Goal: Transaction & Acquisition: Purchase product/service

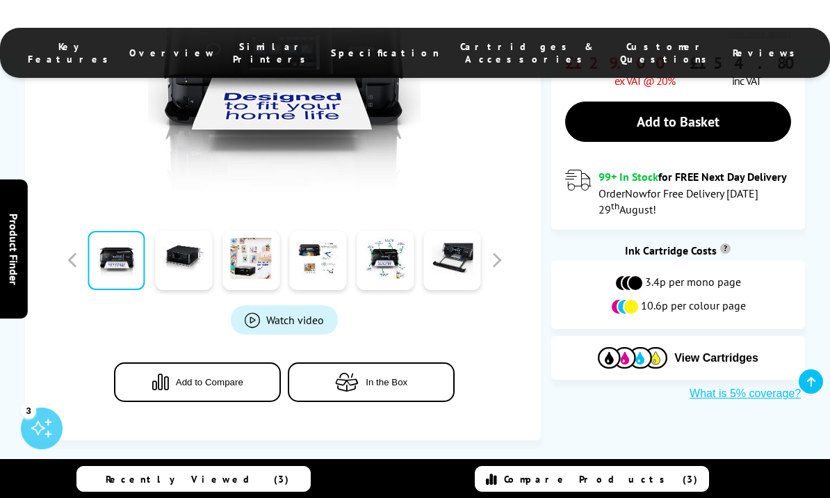
click at [295, 317] on span "Watch video" at bounding box center [295, 320] width 58 height 14
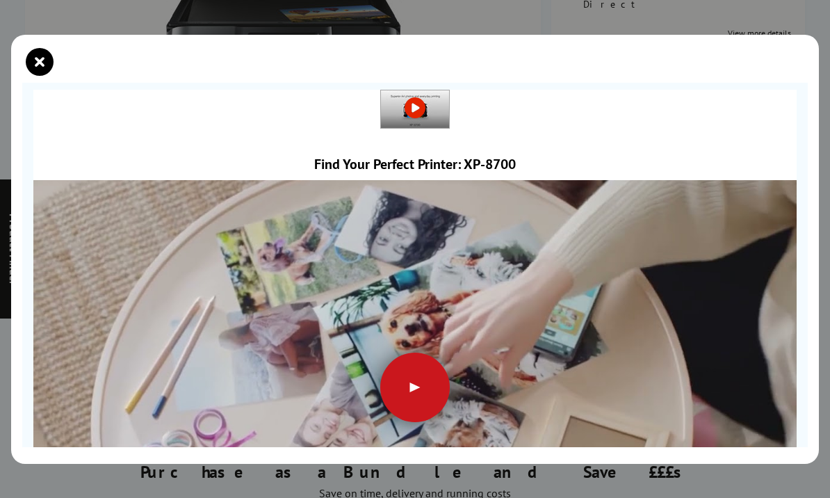
click at [408, 377] on div at bounding box center [415, 388] width 70 height 70
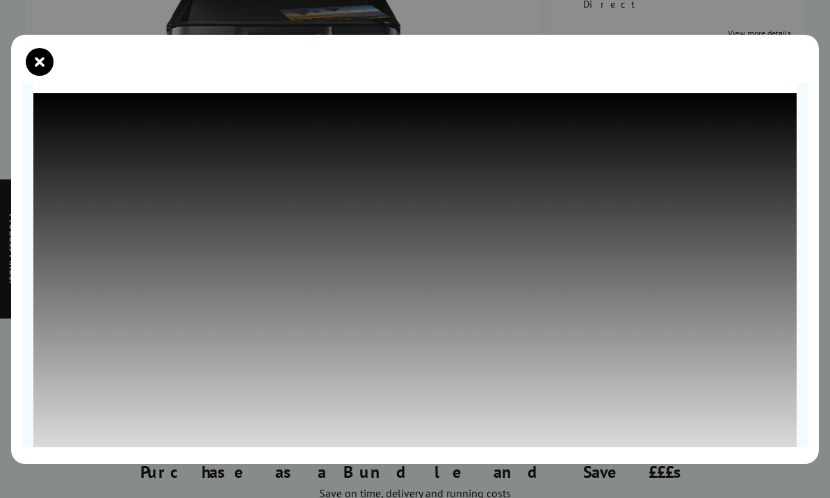
scroll to position [88, 0]
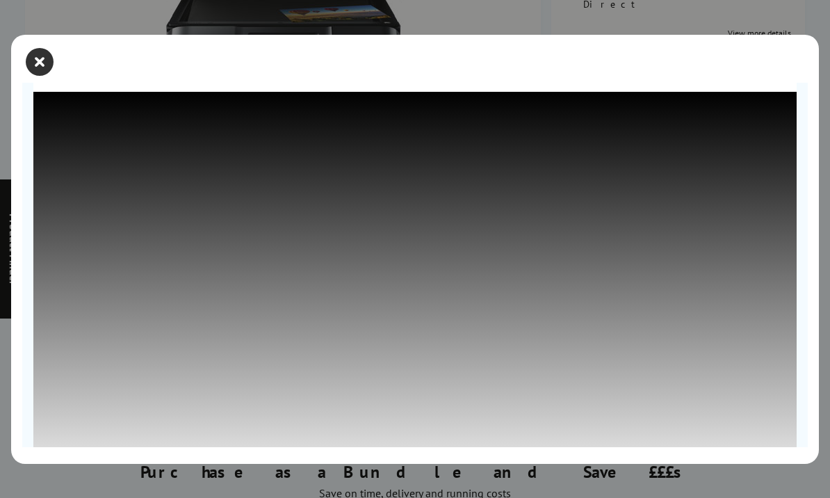
click at [40, 51] on icon "close modal" at bounding box center [40, 62] width 28 height 28
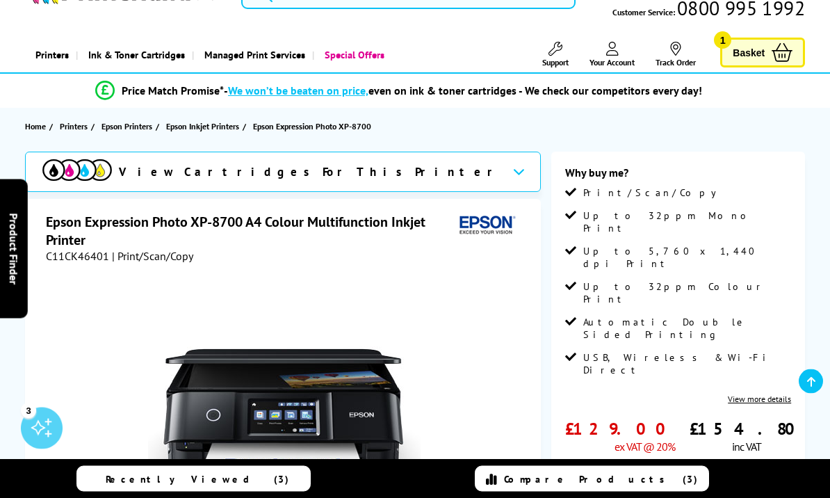
scroll to position [0, 0]
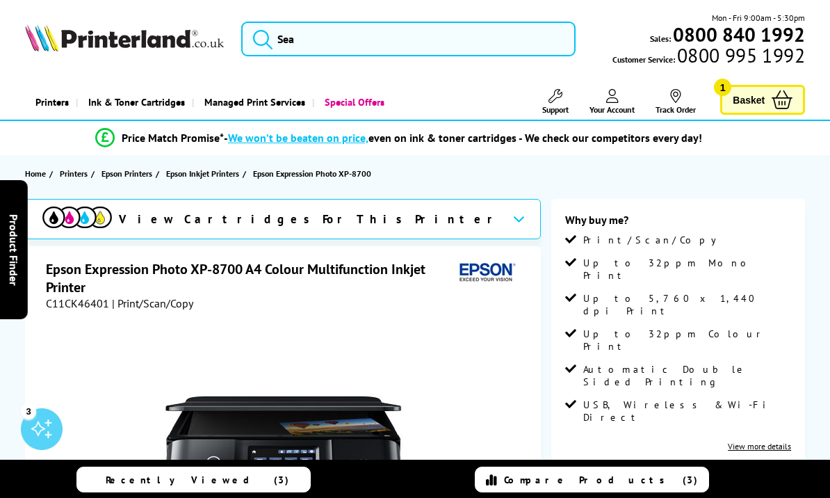
click at [767, 97] on link "Basket 1" at bounding box center [763, 99] width 85 height 30
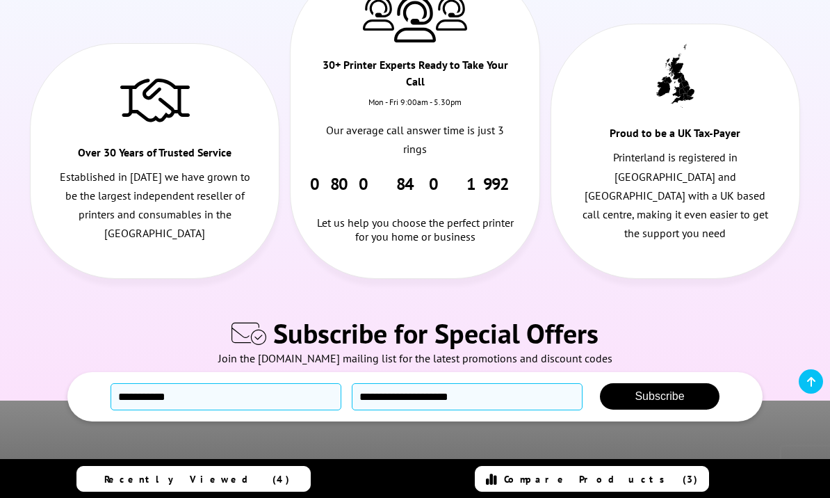
scroll to position [1437, 0]
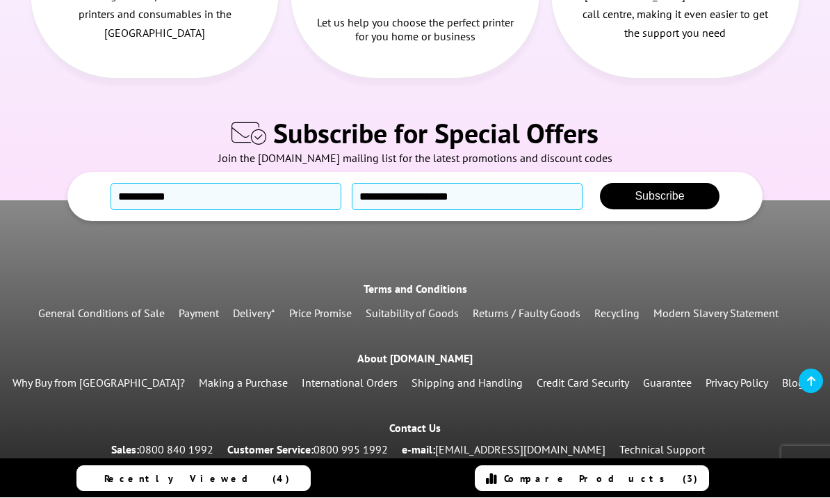
click at [254, 307] on link "Delivery*" at bounding box center [254, 314] width 42 height 14
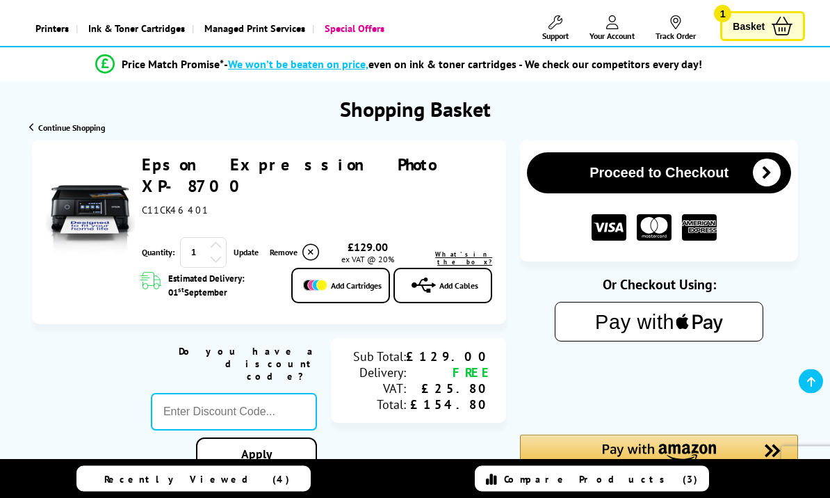
scroll to position [81, 0]
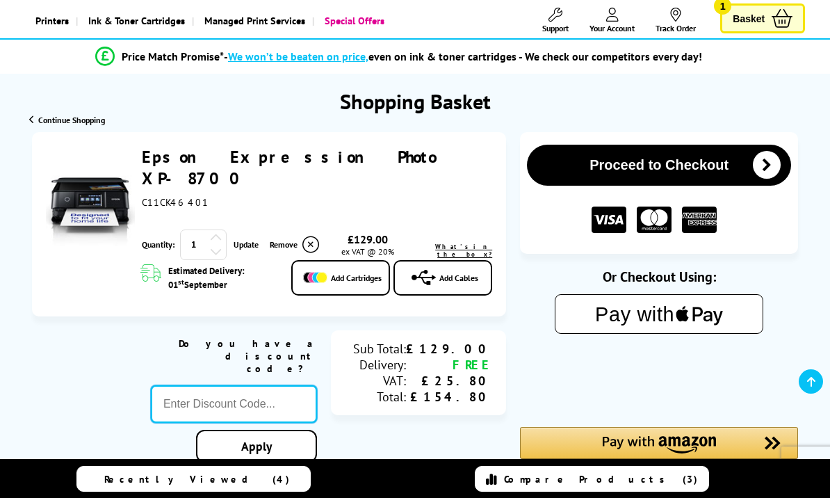
click at [241, 385] on input "text" at bounding box center [234, 404] width 166 height 38
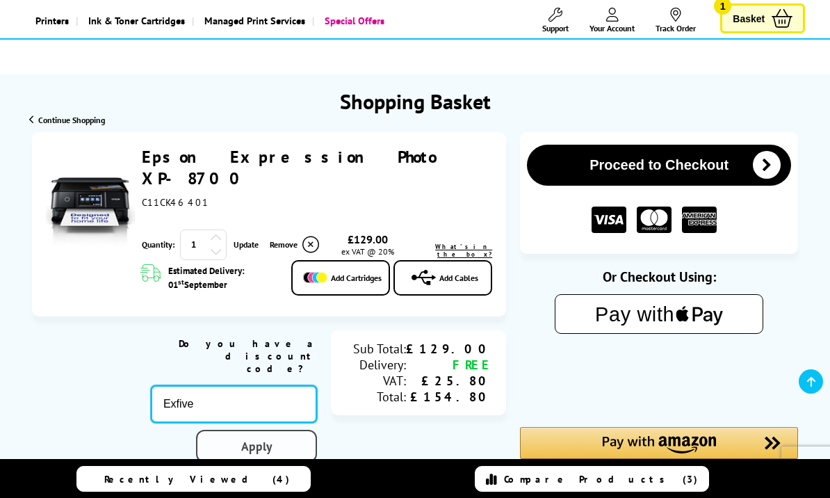
type input "Exfive"
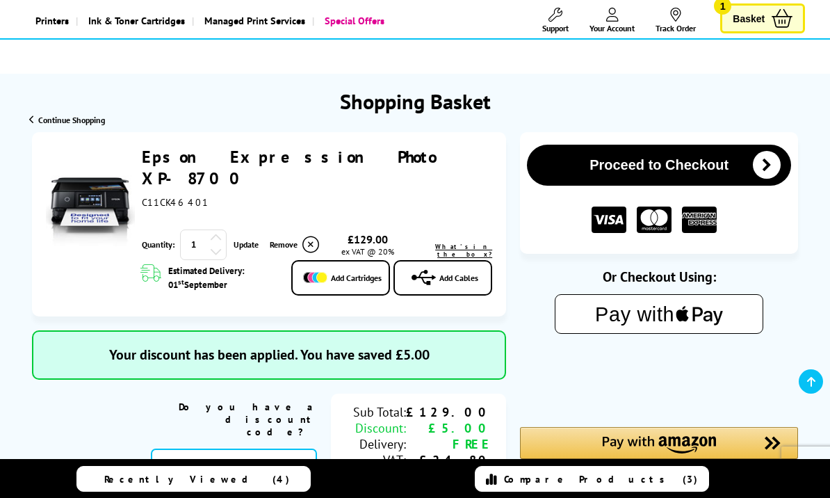
click at [474, 231] on div "What's in the box?" at bounding box center [454, 244] width 78 height 27
click at [466, 243] on span "What's in the box?" at bounding box center [463, 250] width 57 height 15
click at [467, 243] on span "What's in the box?" at bounding box center [463, 250] width 57 height 15
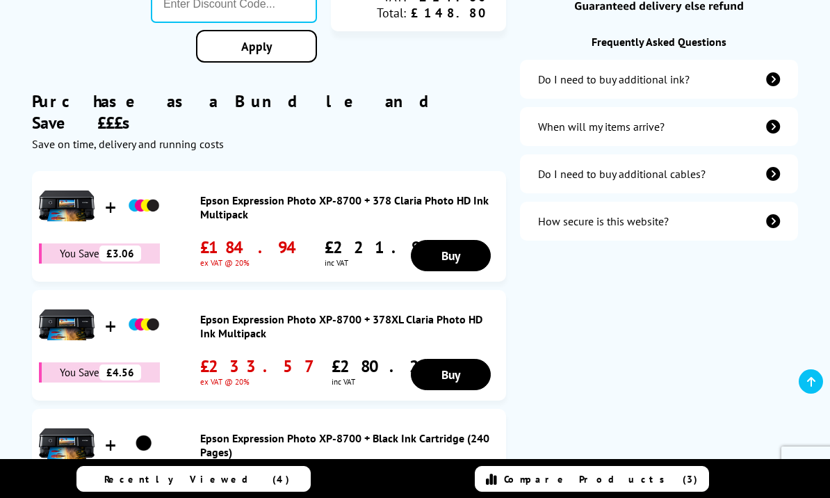
scroll to position [543, 0]
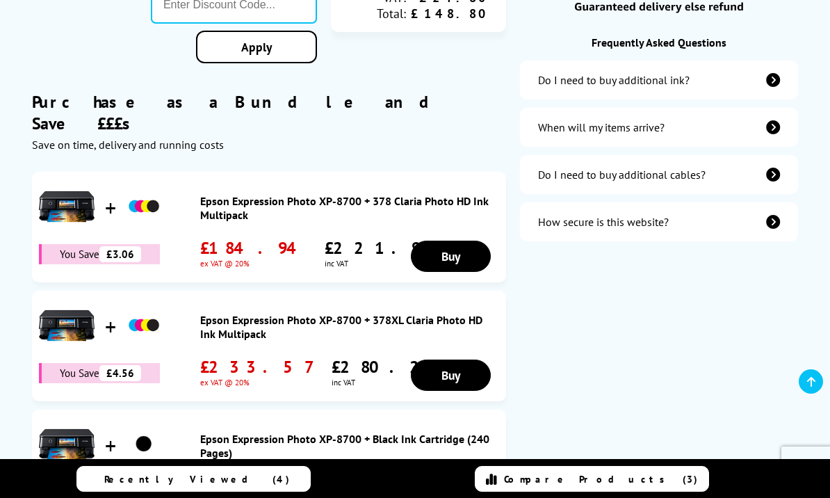
click at [769, 83] on icon "additional-ink" at bounding box center [773, 80] width 14 height 14
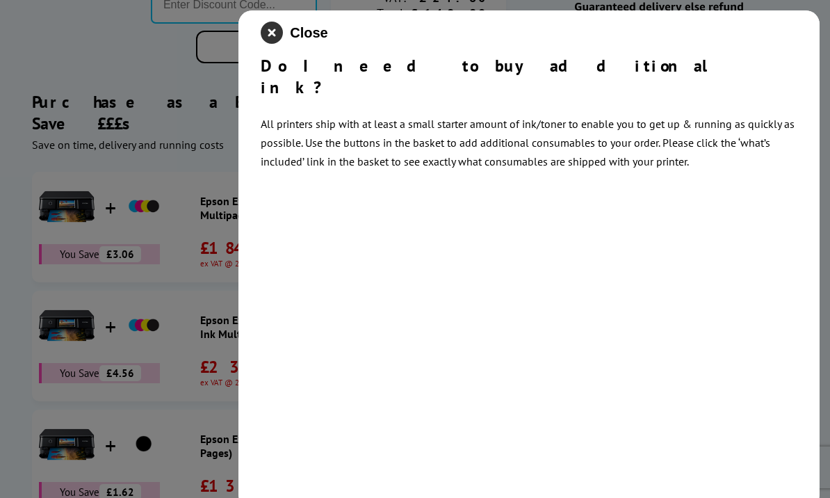
click at [278, 28] on icon "close modal" at bounding box center [272, 33] width 22 height 22
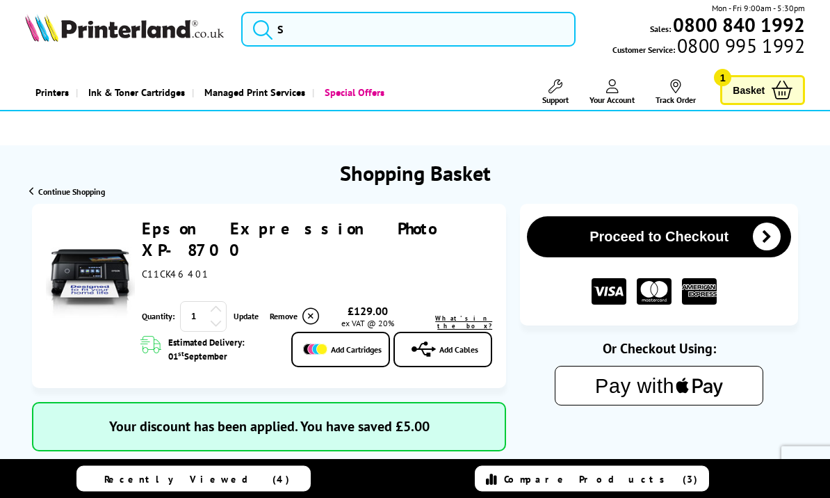
scroll to position [0, 0]
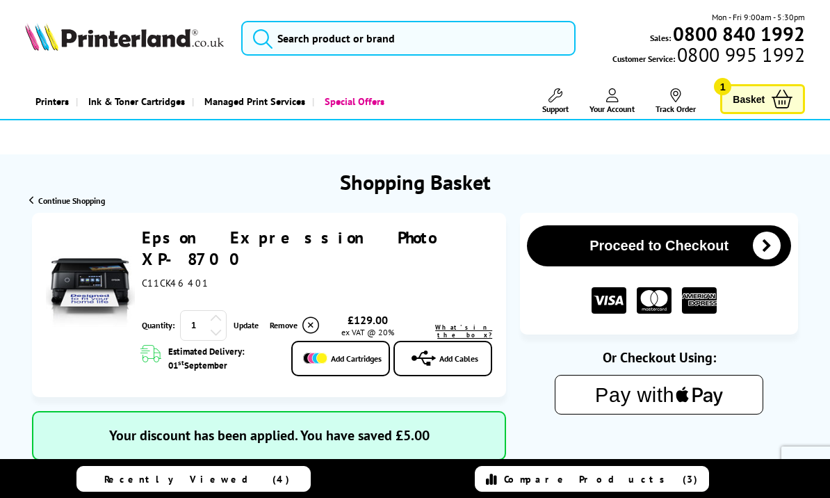
click at [281, 239] on link "Epson Expression Photo XP-8700" at bounding box center [289, 248] width 294 height 43
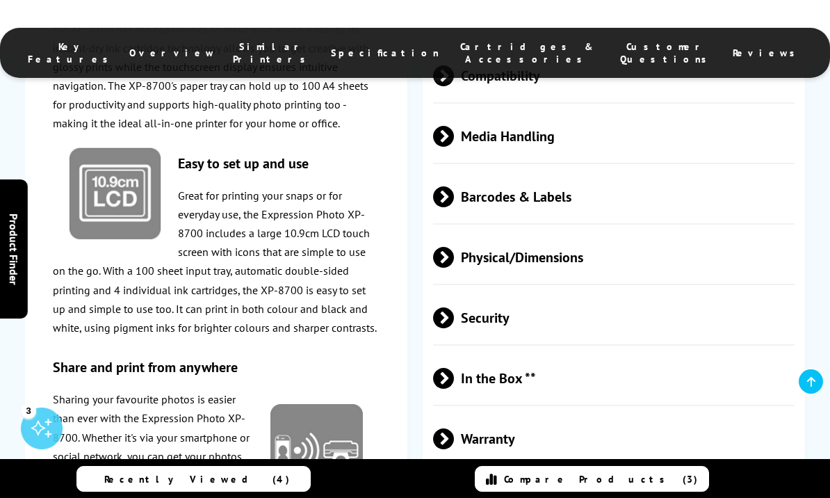
scroll to position [2509, 0]
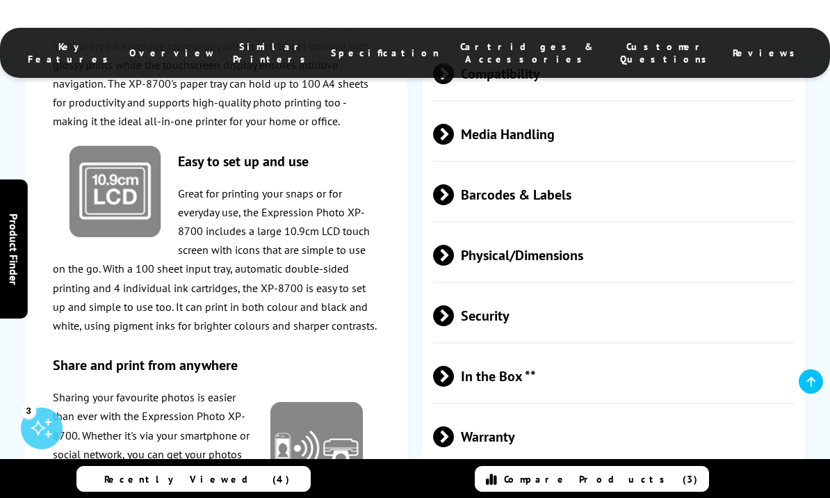
click at [454, 387] on span at bounding box center [454, 376] width 0 height 21
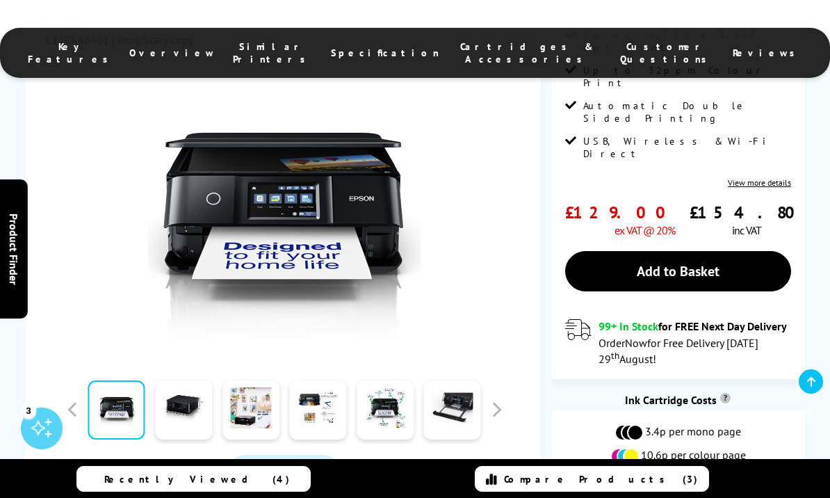
scroll to position [0, 0]
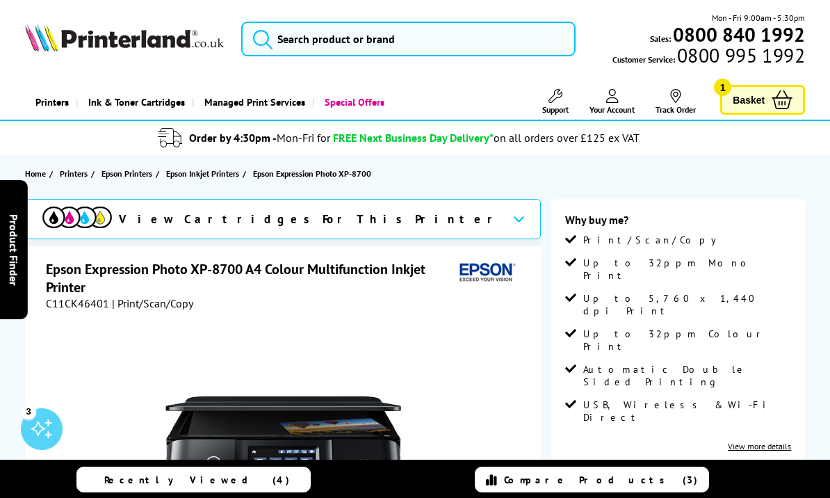
click at [761, 95] on span "Basket" at bounding box center [749, 99] width 32 height 19
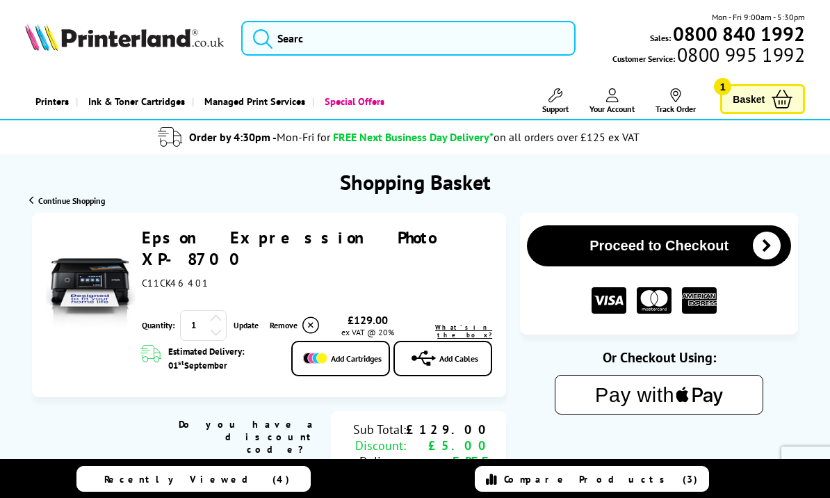
click at [343, 353] on span "Add Cartridges" at bounding box center [356, 358] width 51 height 10
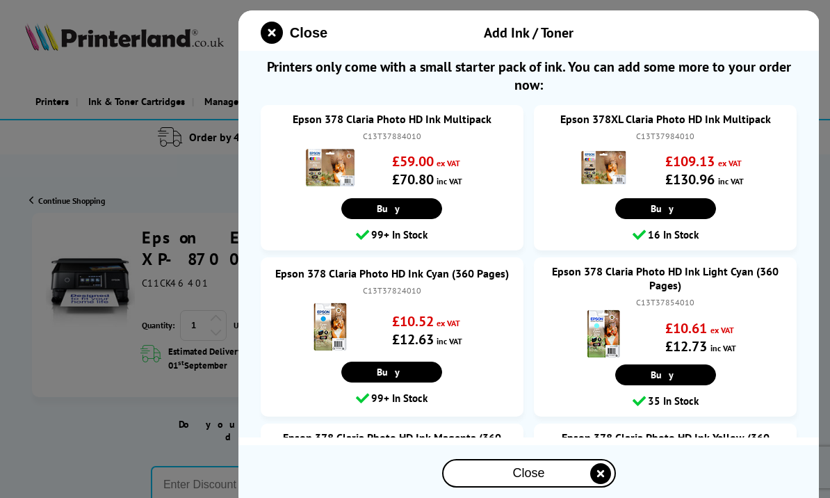
click at [428, 125] on link "Epson 378 Claria Photo HD Ink Multipack" at bounding box center [392, 119] width 235 height 14
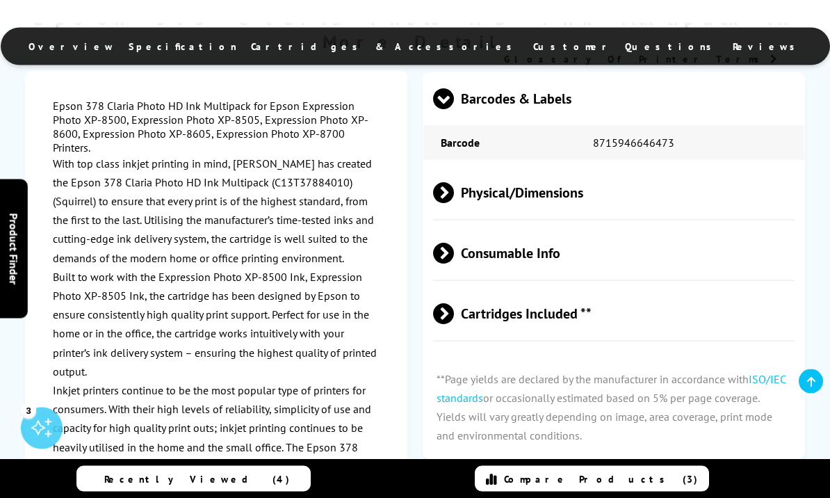
scroll to position [1483, 0]
click at [553, 260] on span "Consumable Info" at bounding box center [614, 253] width 362 height 52
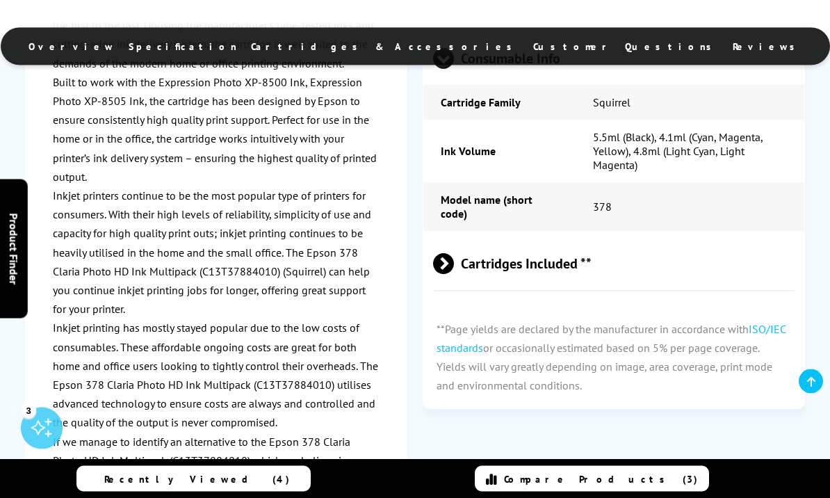
scroll to position [1677, 0]
click at [581, 280] on span "Cartridges Included **" at bounding box center [614, 264] width 362 height 52
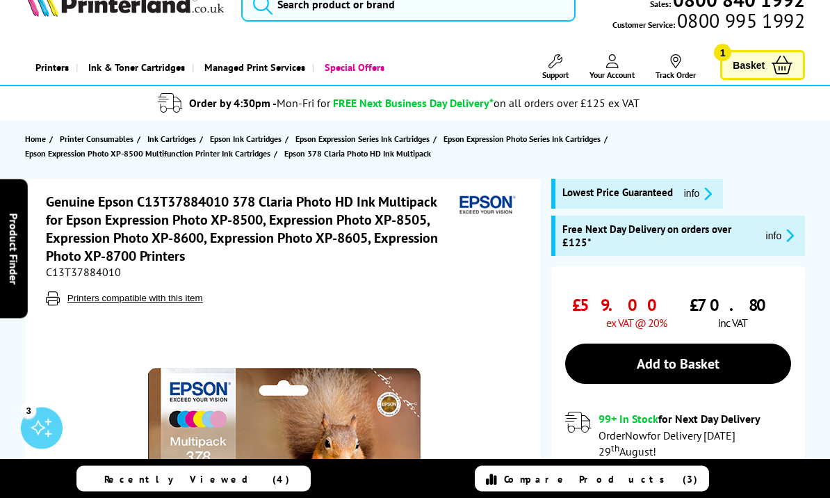
scroll to position [35, 0]
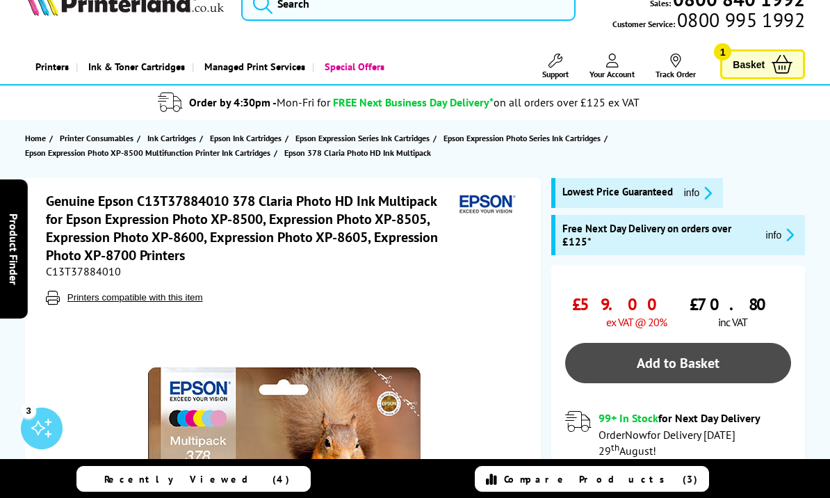
click at [687, 371] on link "Add to Basket" at bounding box center [678, 363] width 226 height 40
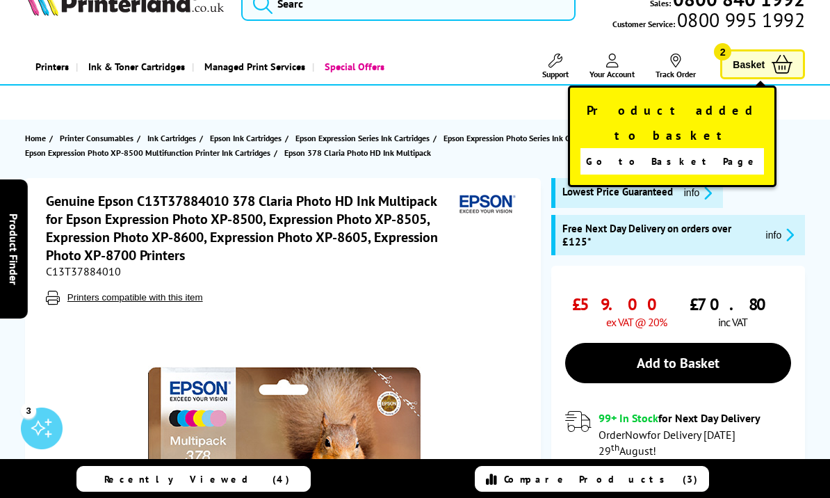
click at [762, 58] on span "Basket" at bounding box center [749, 64] width 32 height 19
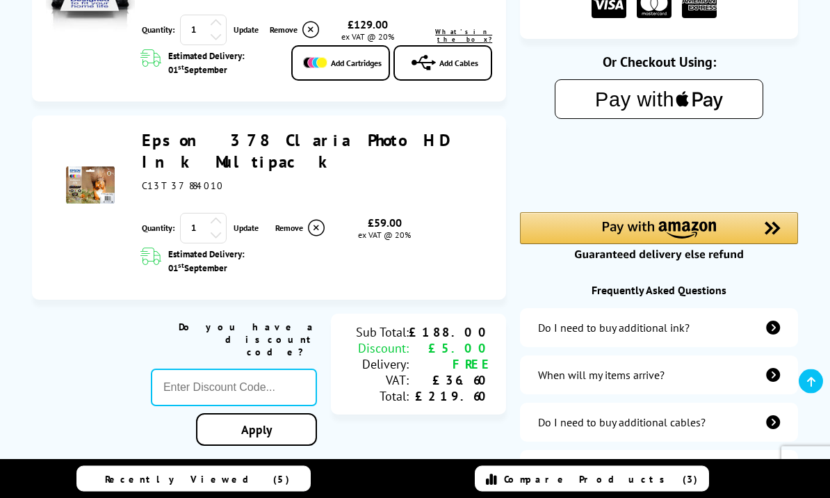
scroll to position [296, 0]
click at [458, 58] on span "Add Cables" at bounding box center [459, 63] width 39 height 10
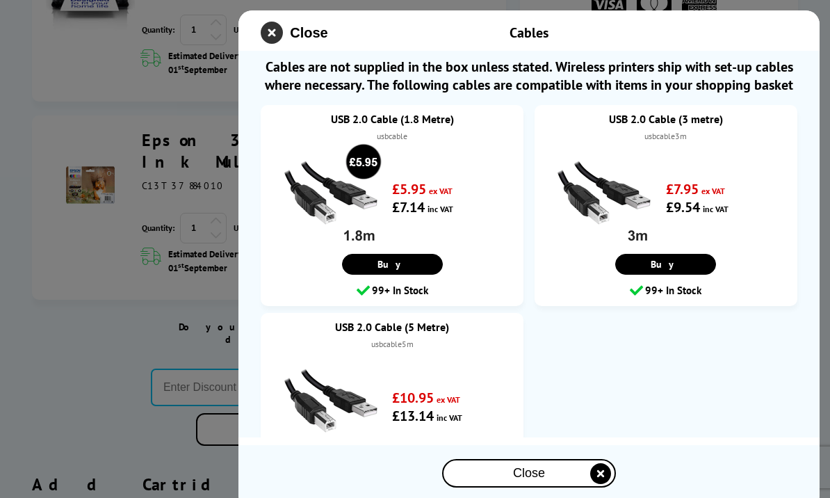
click at [273, 29] on icon "close modal" at bounding box center [272, 33] width 22 height 22
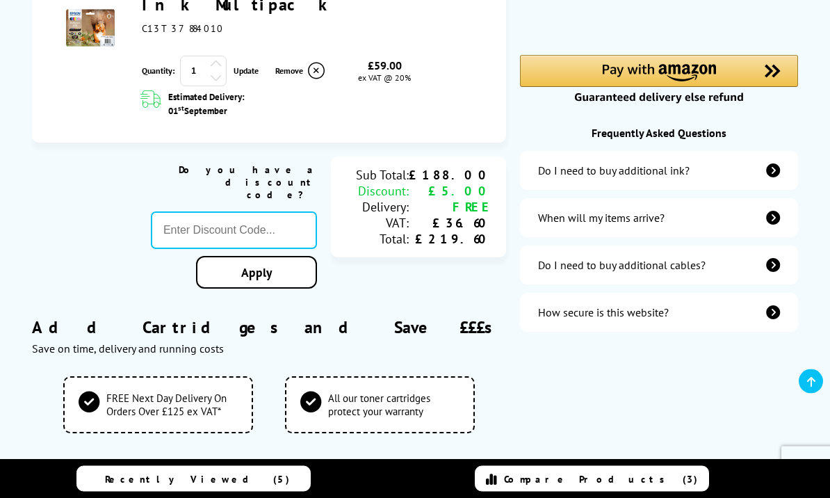
scroll to position [453, 0]
click at [266, 211] on input "text" at bounding box center [234, 230] width 166 height 38
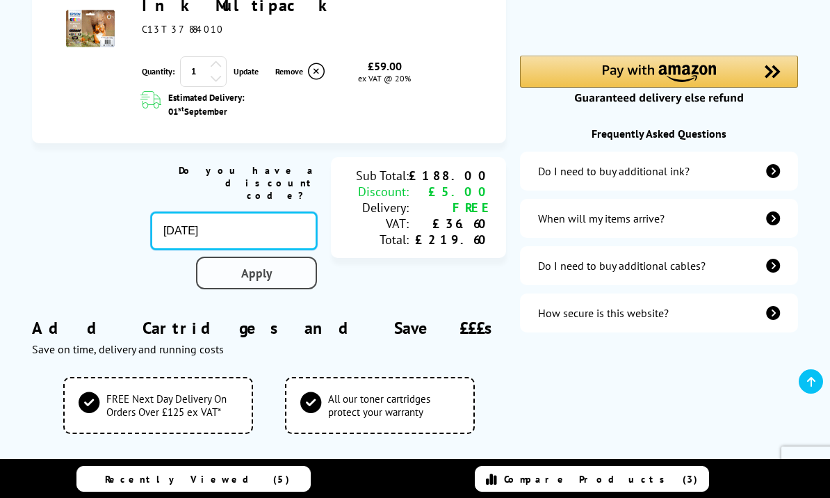
type input "August10"
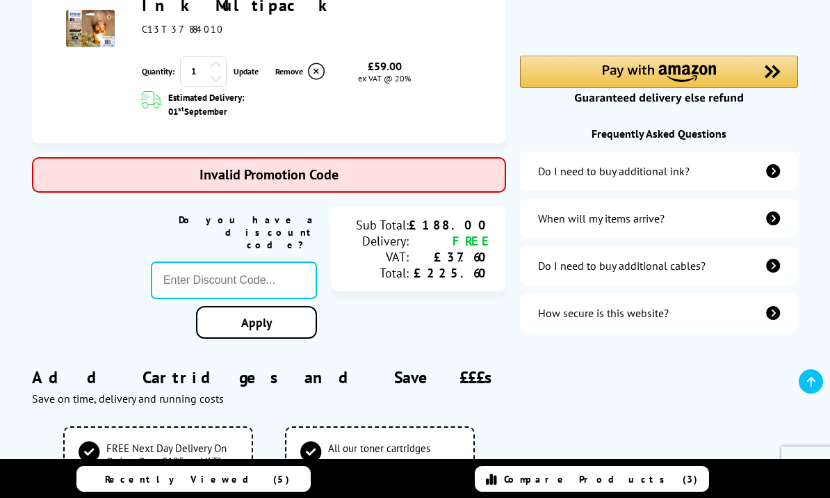
scroll to position [453, 0]
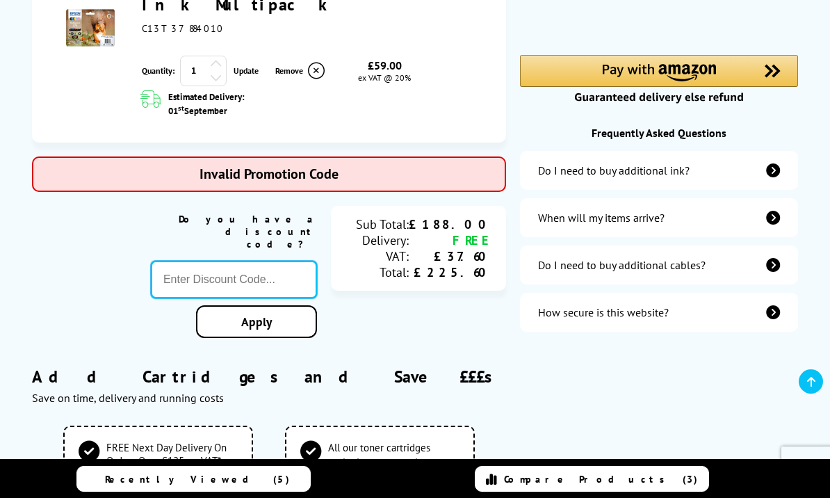
click at [259, 261] on input "text" at bounding box center [234, 280] width 166 height 38
type input "AUGUST10"
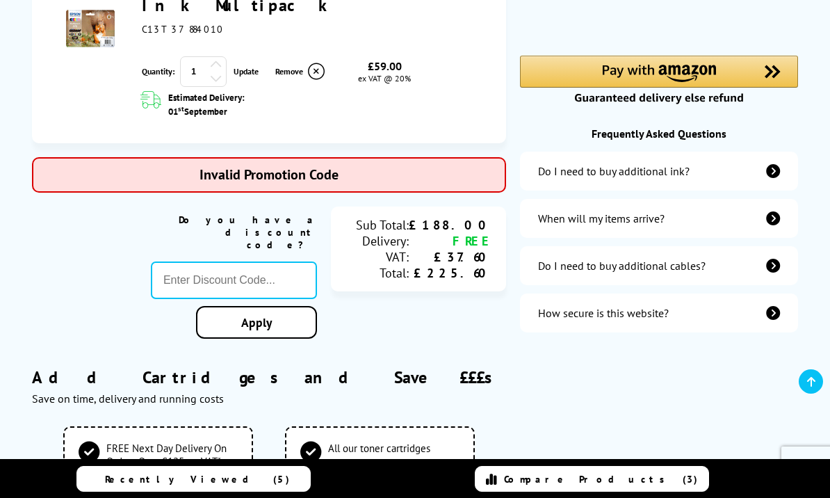
scroll to position [453, 0]
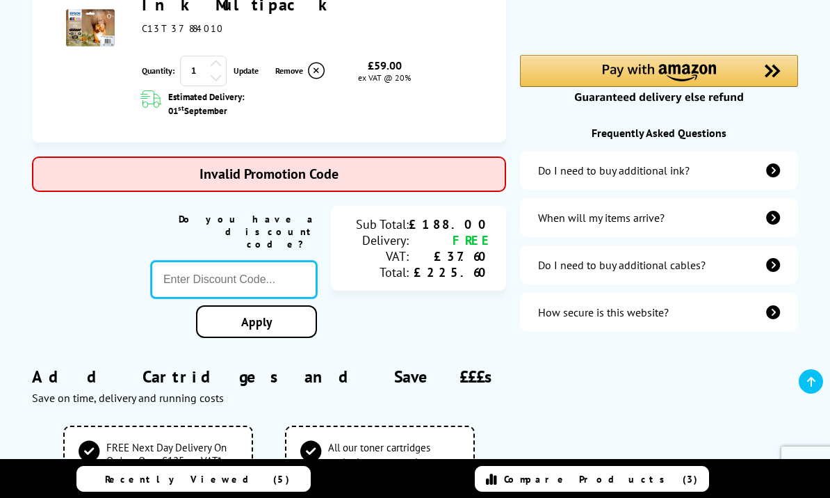
click at [280, 261] on input "text" at bounding box center [234, 280] width 166 height 38
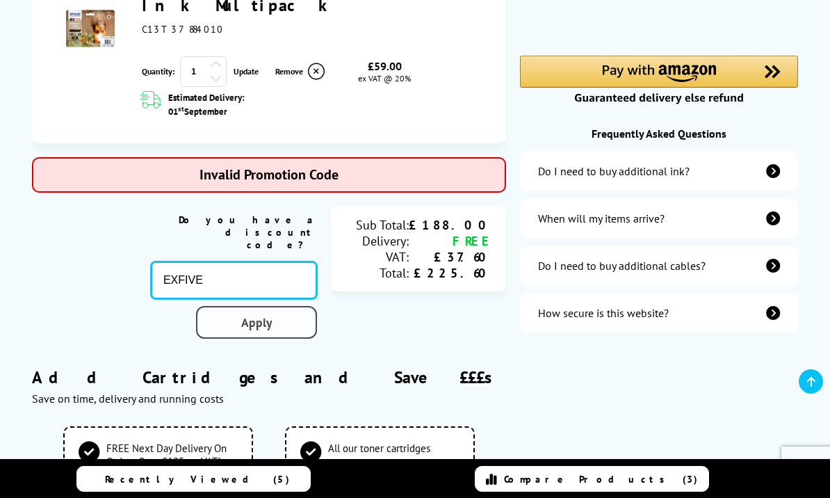
type input "EXFIVE"
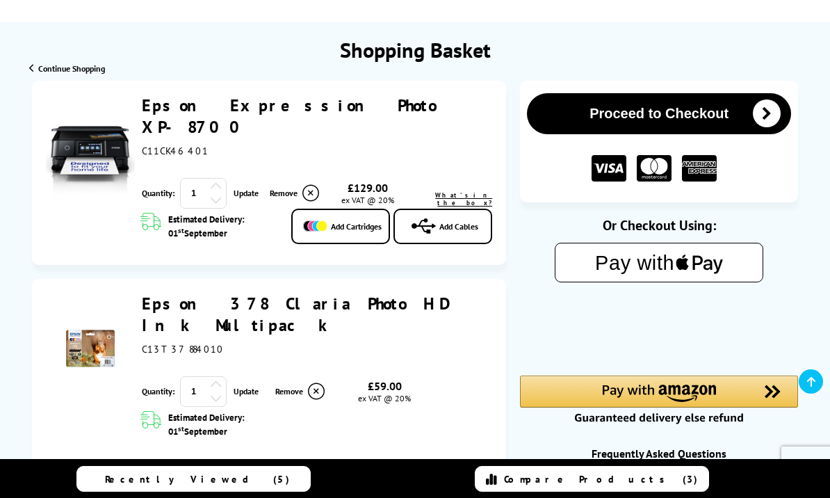
scroll to position [131, 0]
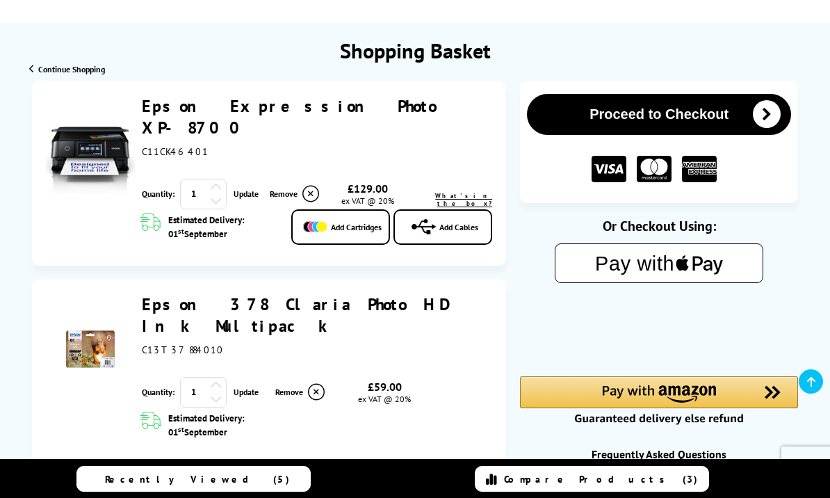
click at [678, 115] on button "Proceed to Checkout" at bounding box center [659, 114] width 264 height 41
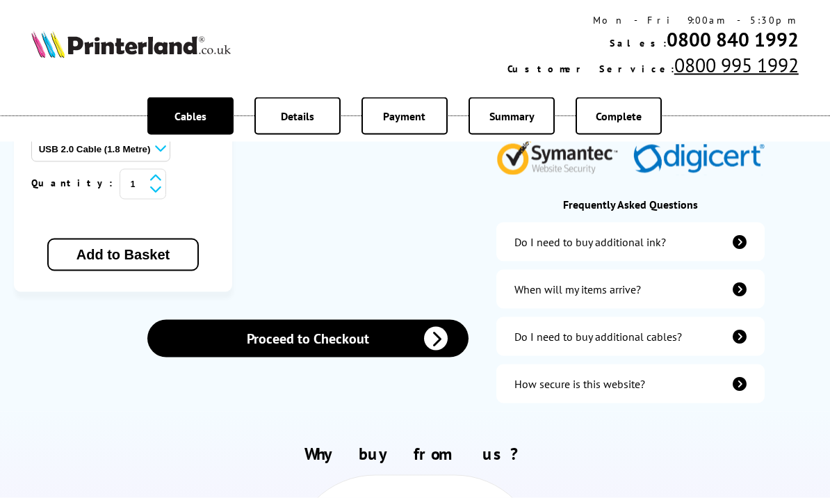
scroll to position [515, 0]
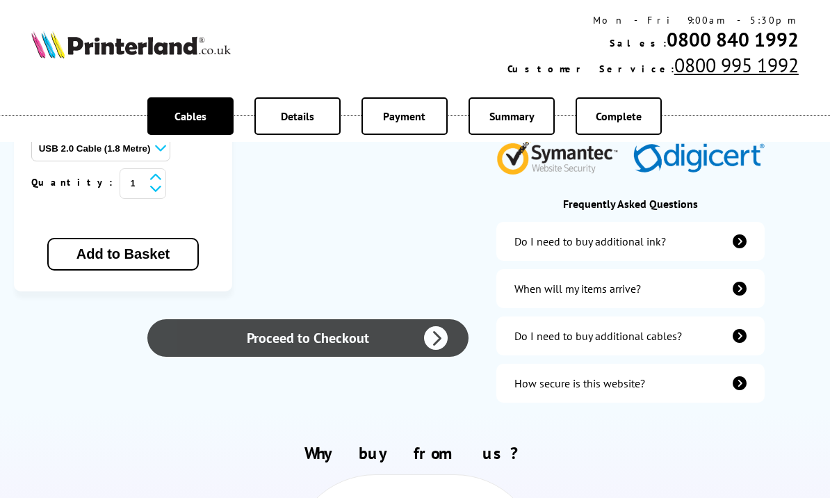
click at [353, 319] on link "Proceed to Checkout" at bounding box center [307, 338] width 321 height 38
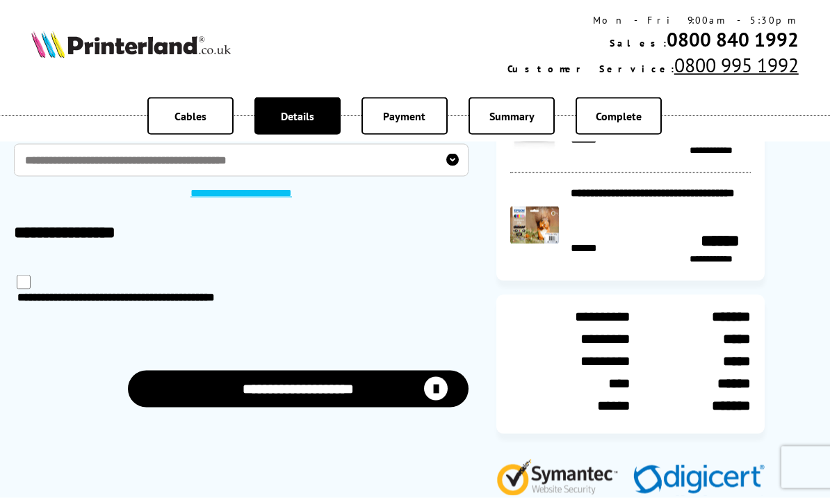
scroll to position [101, 0]
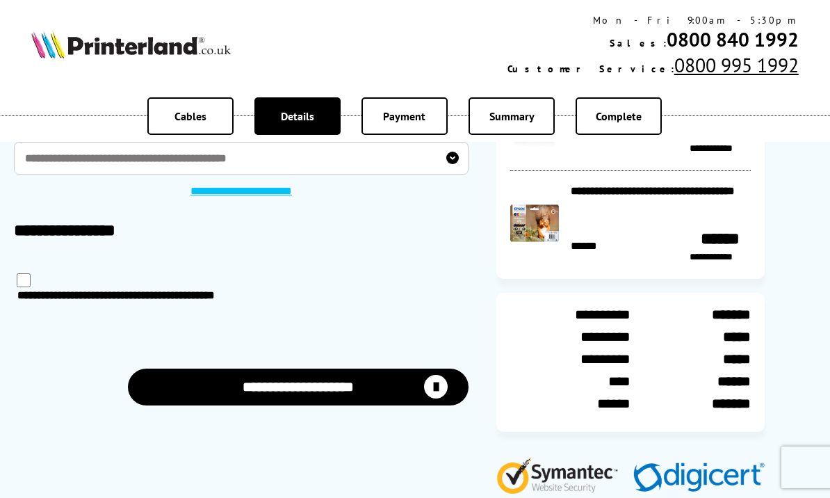
click at [330, 390] on button "**********" at bounding box center [299, 387] width 342 height 37
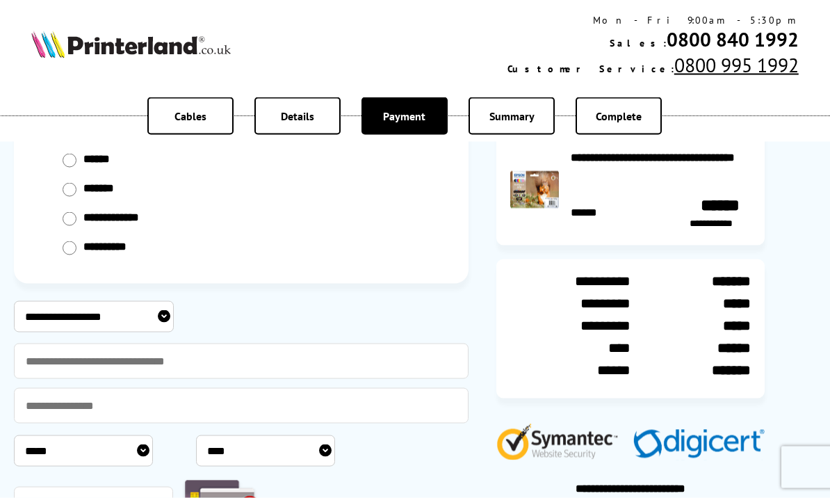
scroll to position [135, 0]
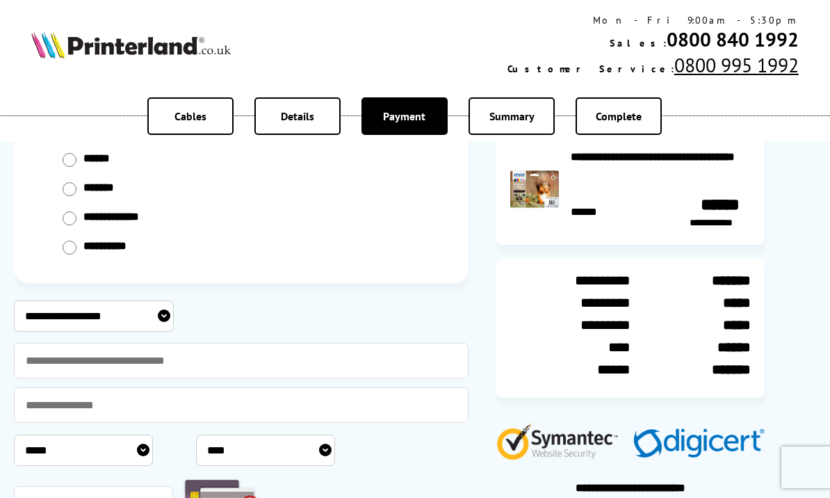
click at [154, 314] on select "**********" at bounding box center [94, 315] width 160 height 31
select select "**********"
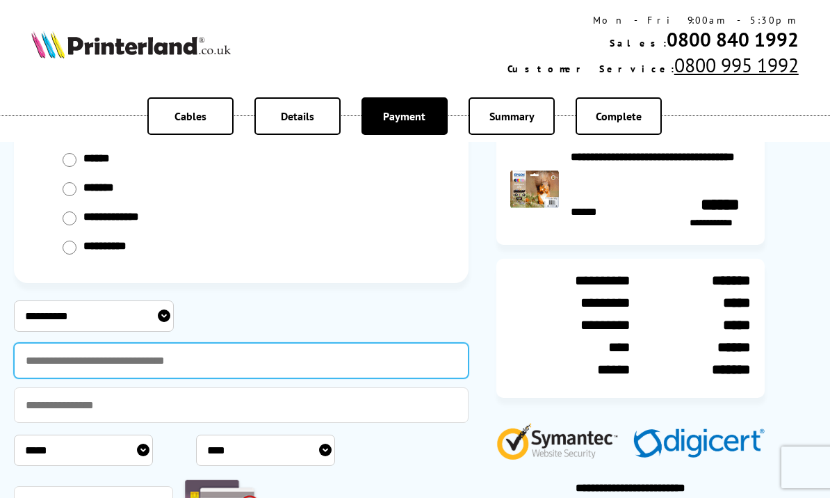
click at [175, 368] on input "text" at bounding box center [241, 360] width 455 height 35
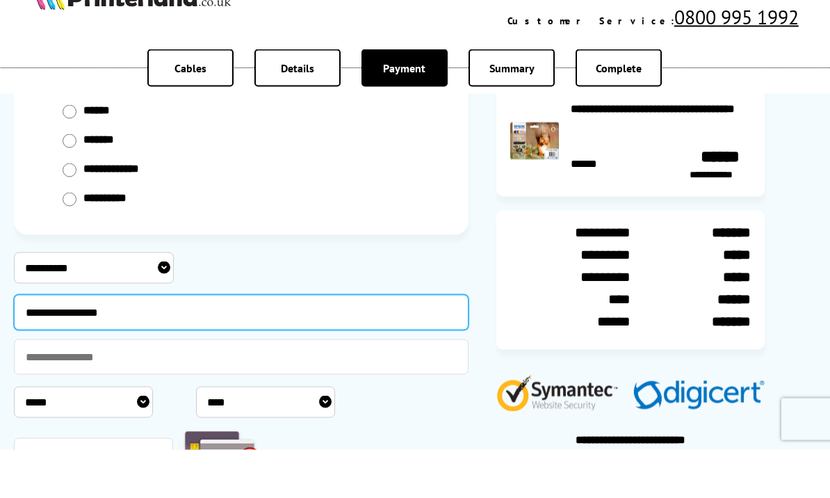
type input "**********"
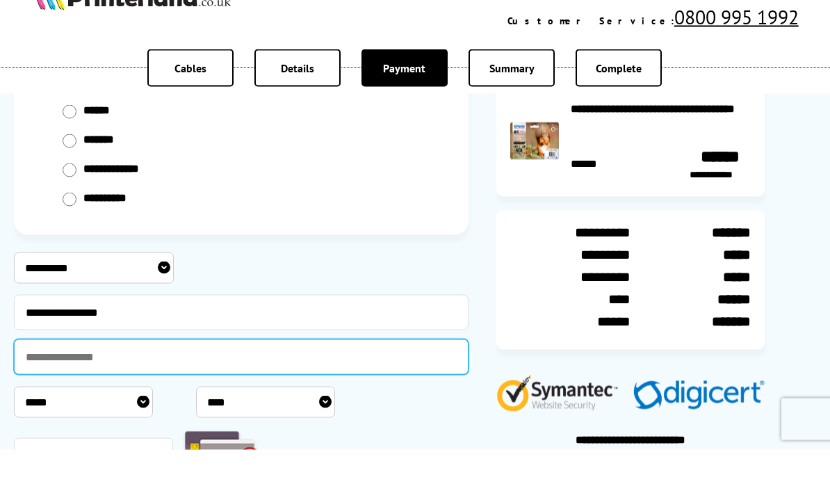
click at [186, 387] on input "text" at bounding box center [241, 404] width 455 height 35
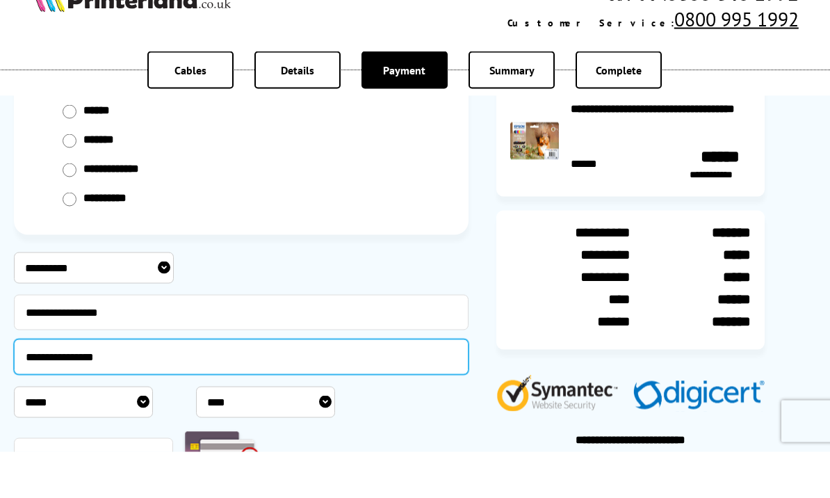
type input "**********"
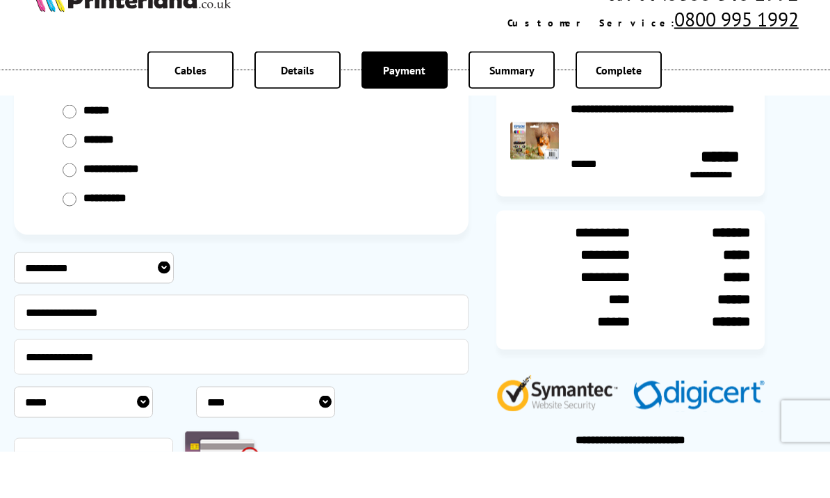
click at [95, 433] on select "***** * * * * * * * * * ** ** **" at bounding box center [83, 448] width 139 height 31
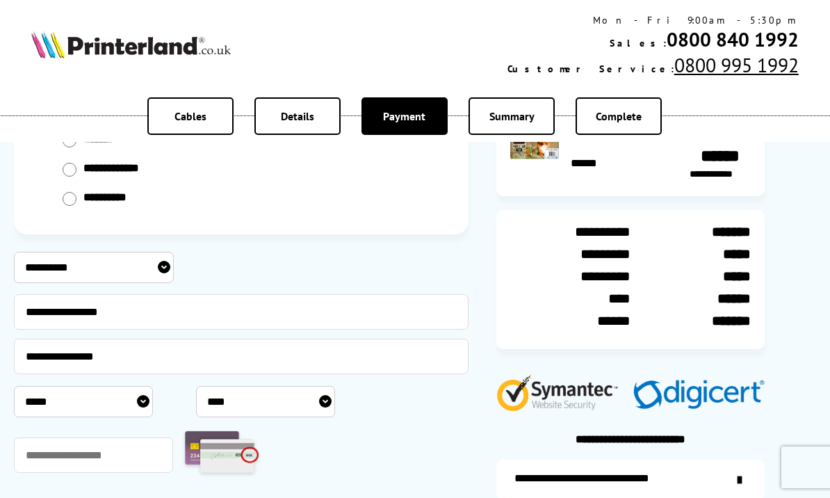
select select "**"
click at [273, 408] on select "**** **** **** **** **** **** **** **** **** **** **** **** **** **** **** ****…" at bounding box center [265, 401] width 139 height 31
select select "****"
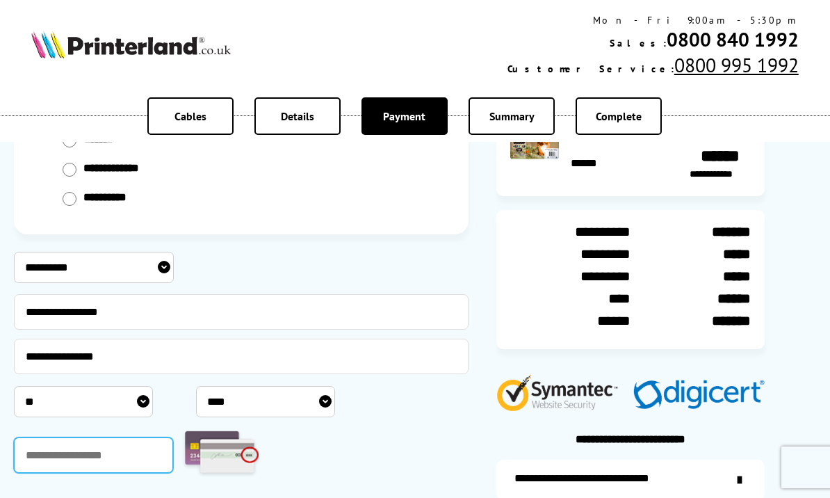
click at [130, 447] on input "text" at bounding box center [93, 454] width 159 height 35
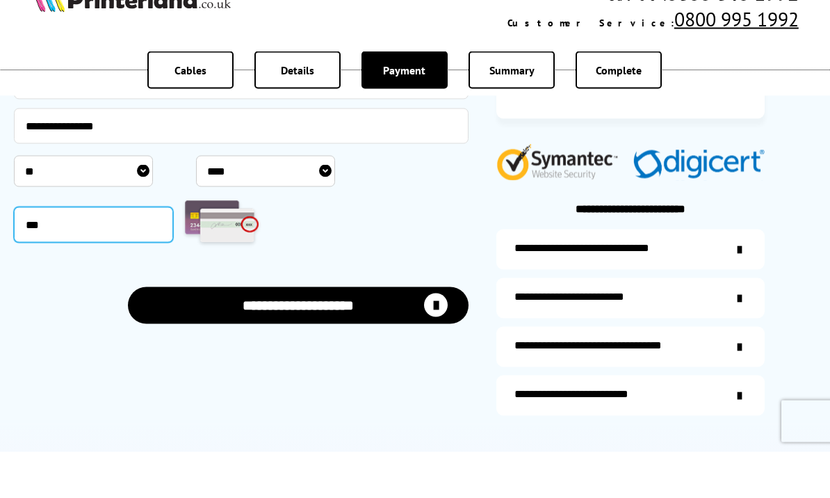
type input "***"
click at [340, 333] on button "**********" at bounding box center [299, 351] width 342 height 37
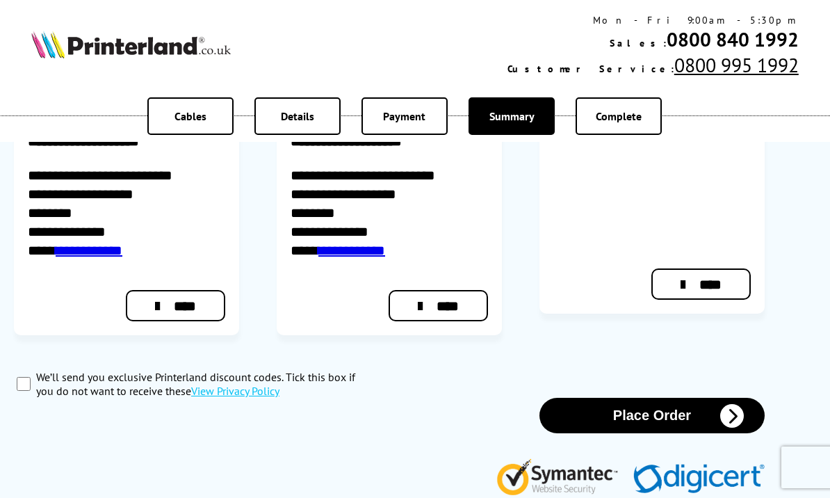
scroll to position [614, 0]
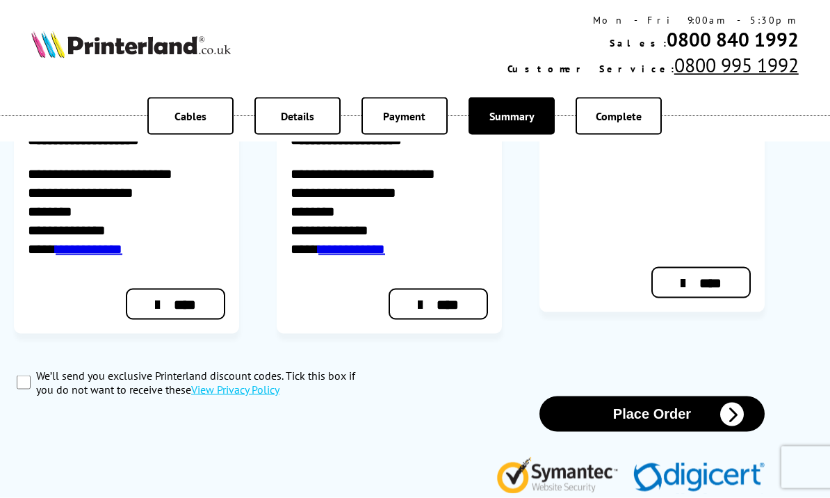
click at [665, 396] on button "Place Order" at bounding box center [652, 413] width 225 height 35
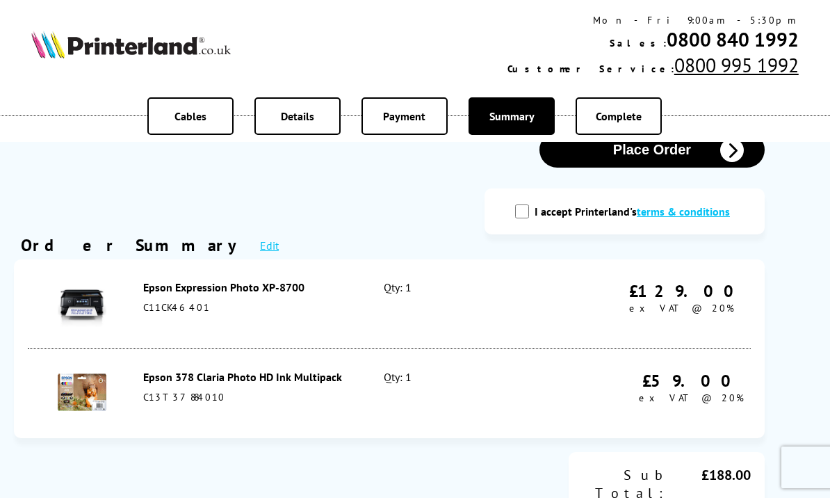
scroll to position [173, 0]
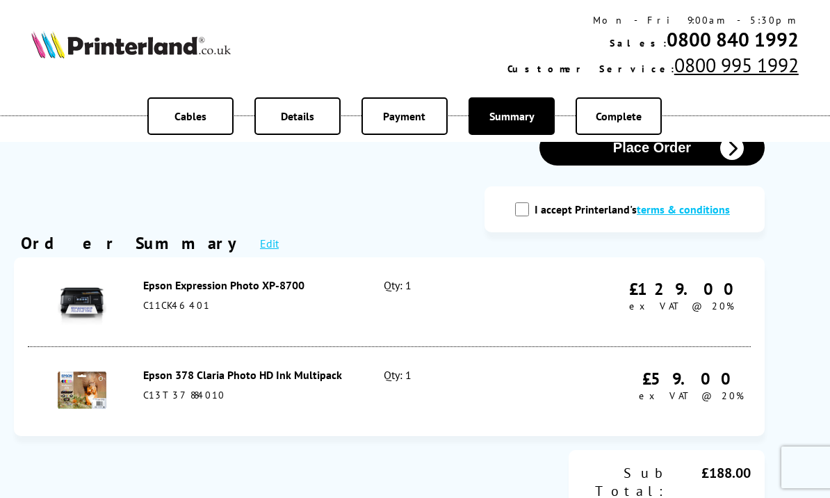
click at [522, 207] on input "I accept Printerland's terms & conditions" at bounding box center [522, 209] width 14 height 14
checkbox input "true"
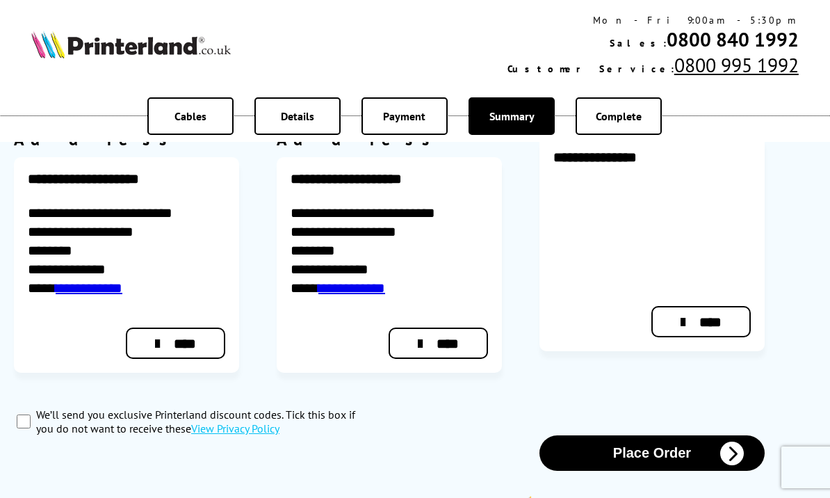
scroll to position [709, 0]
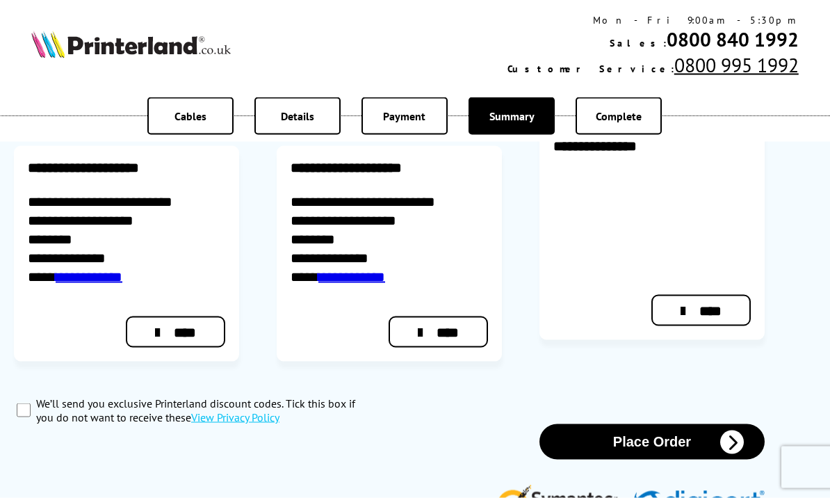
click at [687, 424] on button "Place Order" at bounding box center [652, 441] width 225 height 35
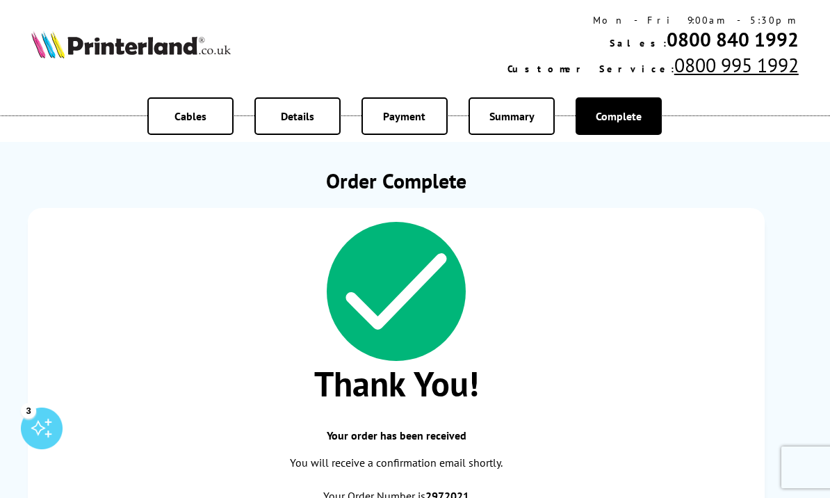
click at [44, 432] on div "3" at bounding box center [42, 429] width 42 height 42
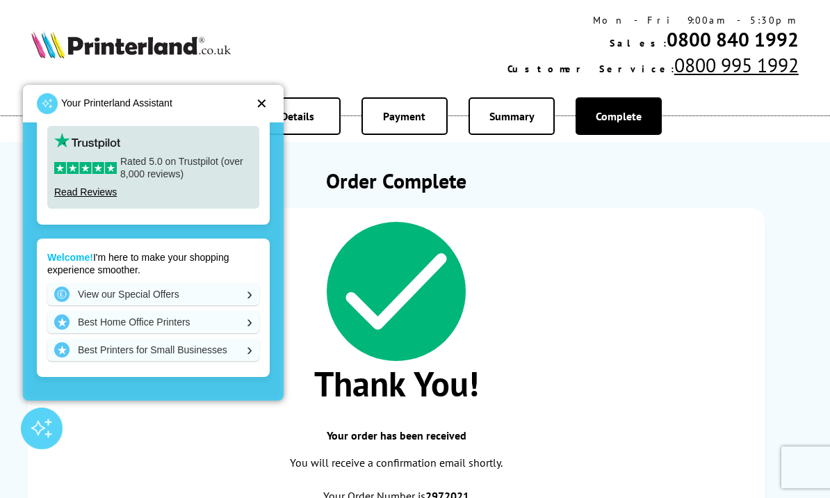
scroll to position [237, 0]
click at [262, 104] on div "✕" at bounding box center [262, 104] width 12 height 14
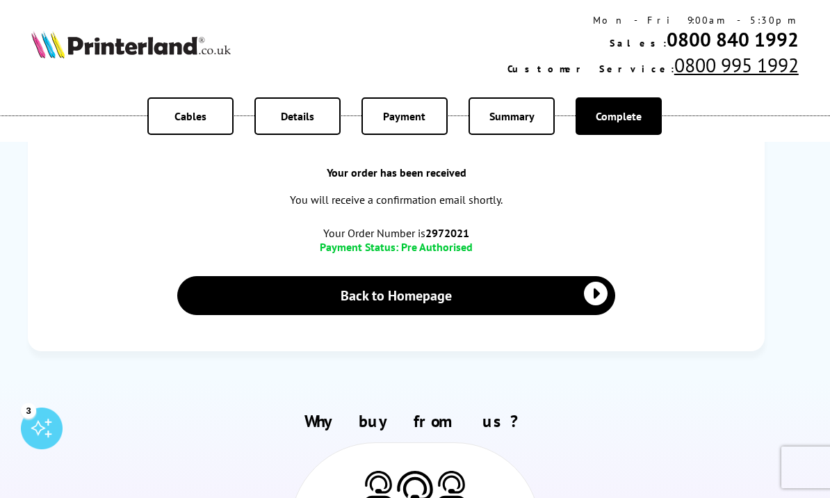
scroll to position [268, 0]
